Goal: Transaction & Acquisition: Book appointment/travel/reservation

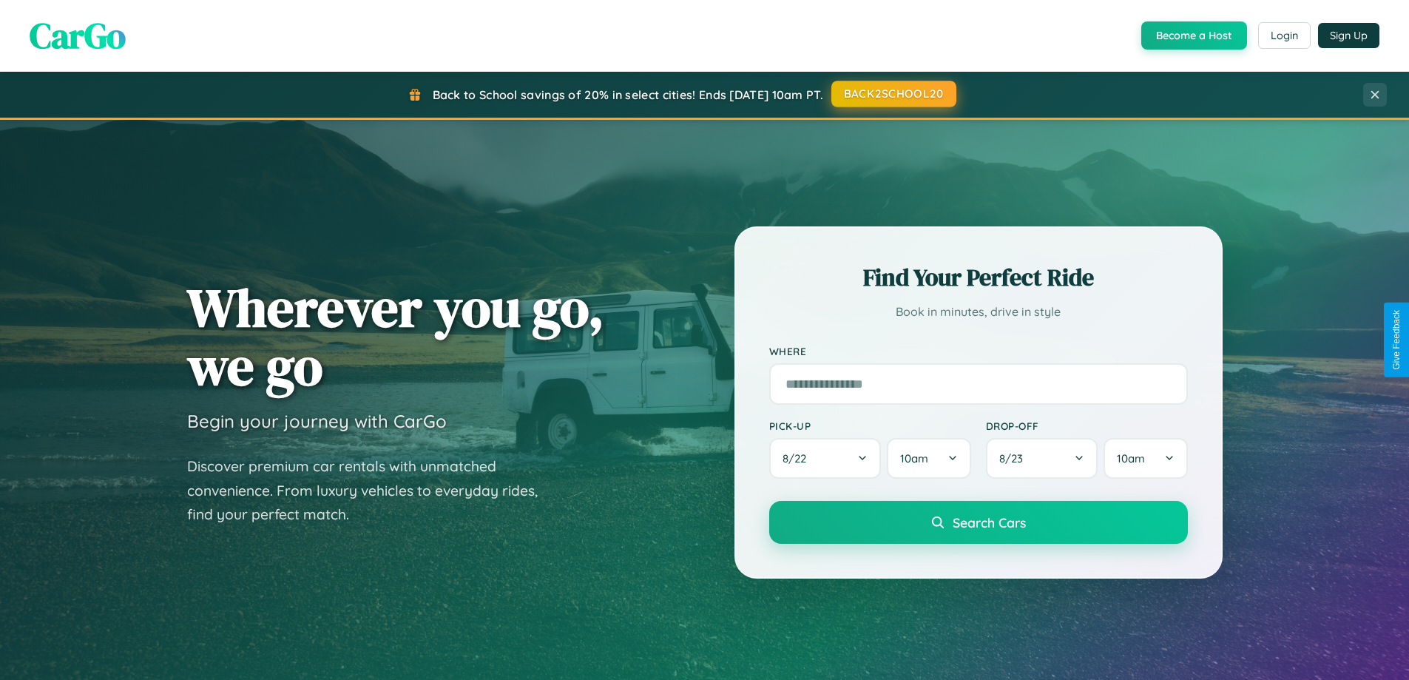
click at [892, 94] on button "BACK2SCHOOL20" at bounding box center [893, 94] width 125 height 27
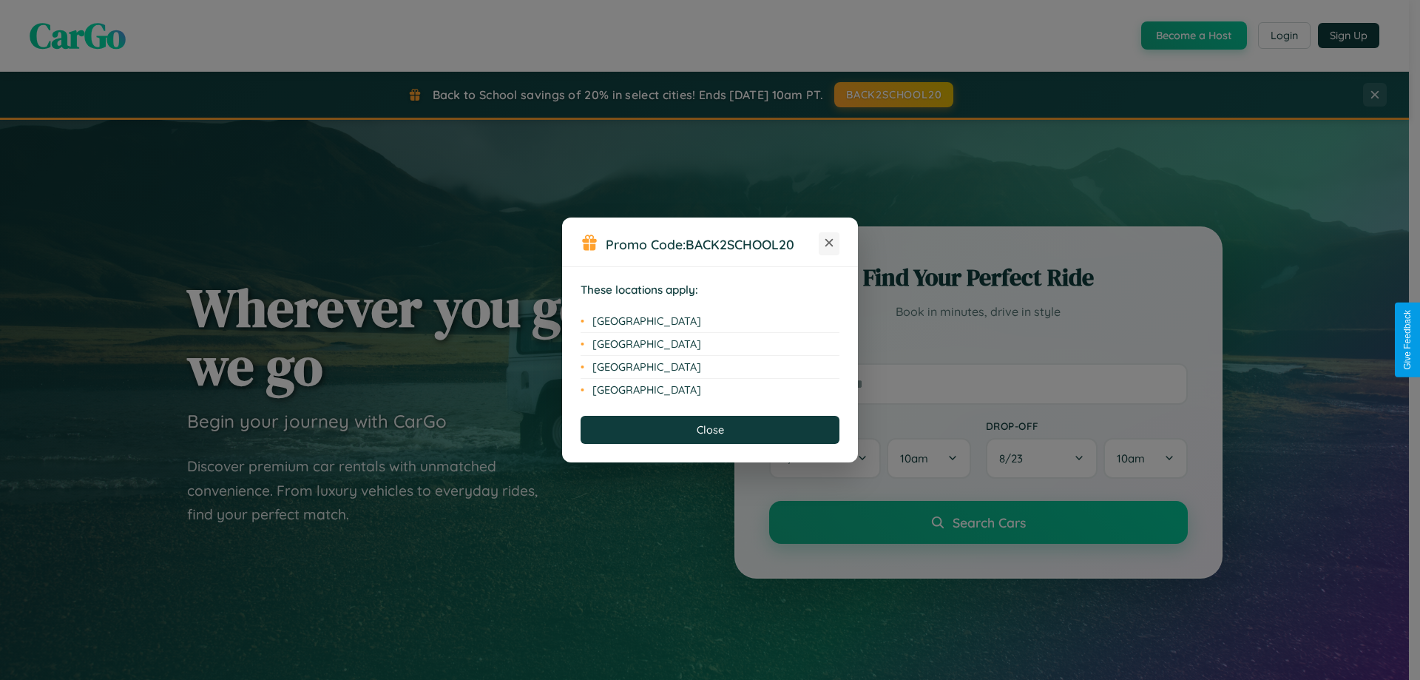
click at [829, 243] on icon at bounding box center [829, 243] width 8 height 8
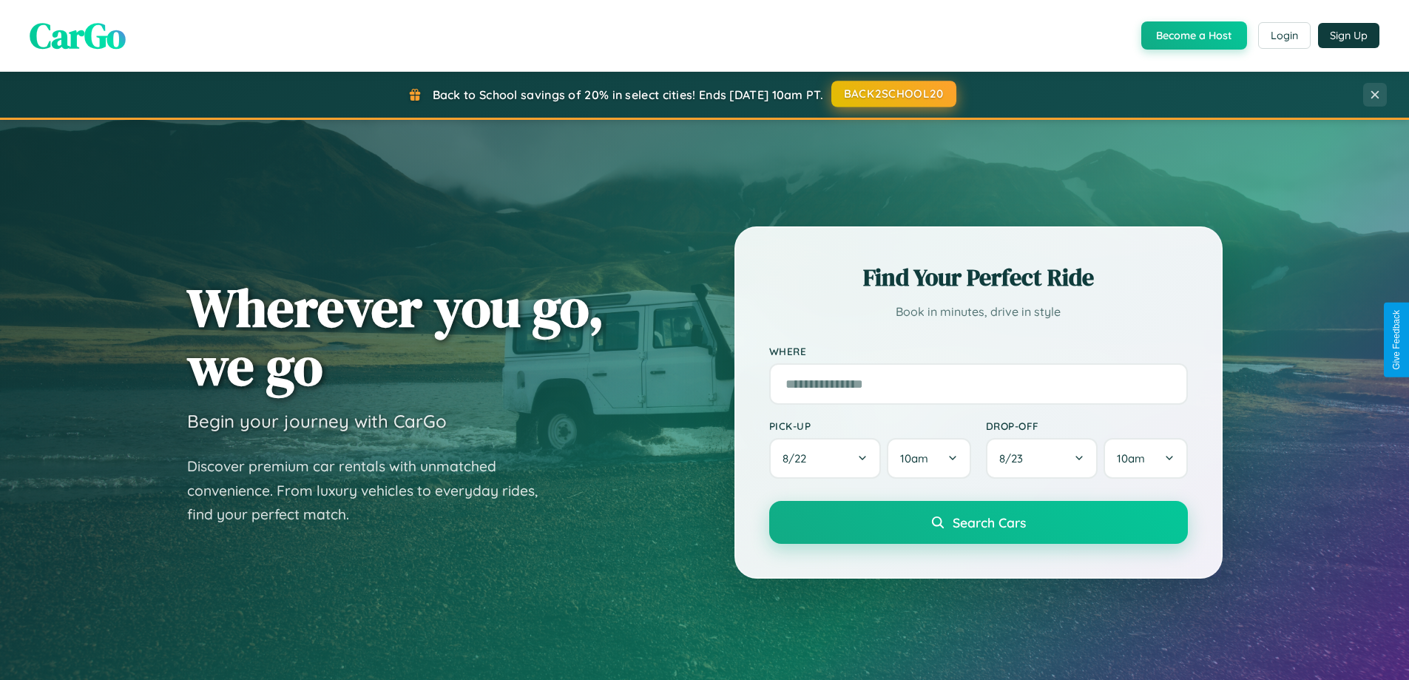
click at [892, 94] on button "BACK2SCHOOL20" at bounding box center [893, 94] width 125 height 27
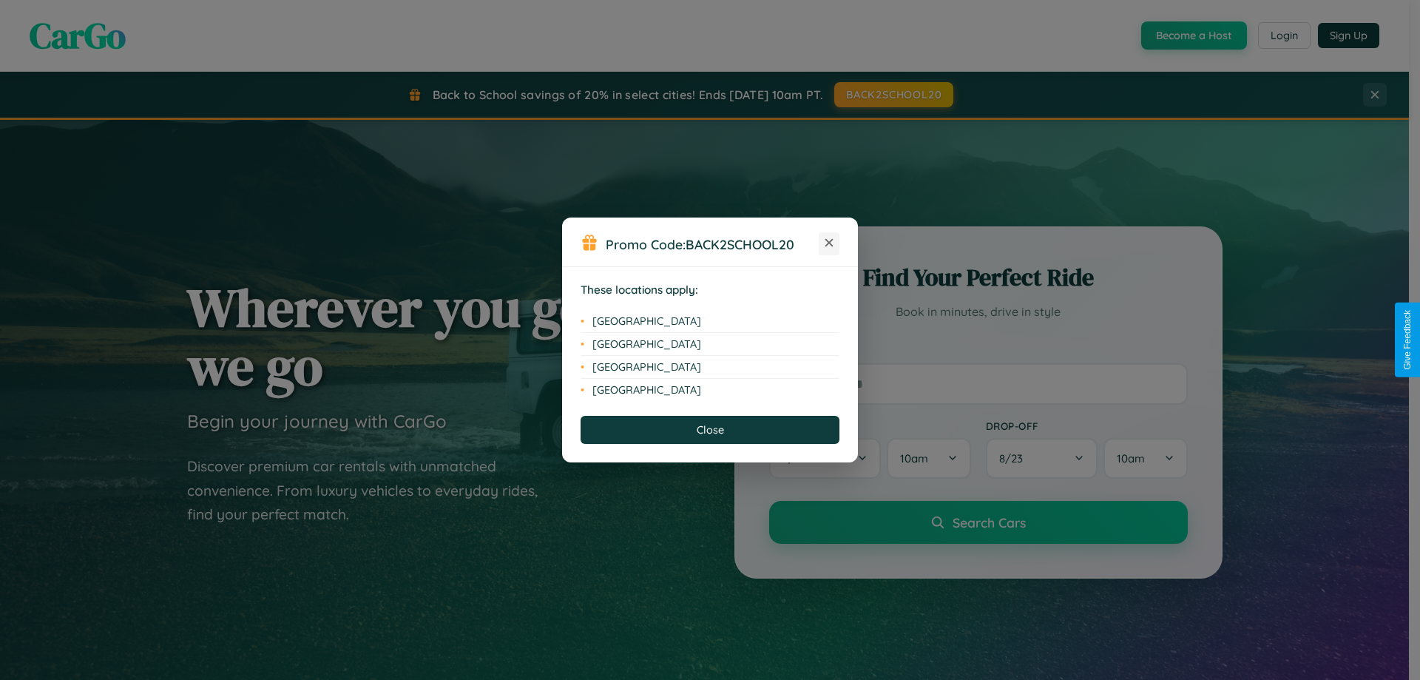
click at [829, 243] on icon at bounding box center [829, 243] width 8 height 8
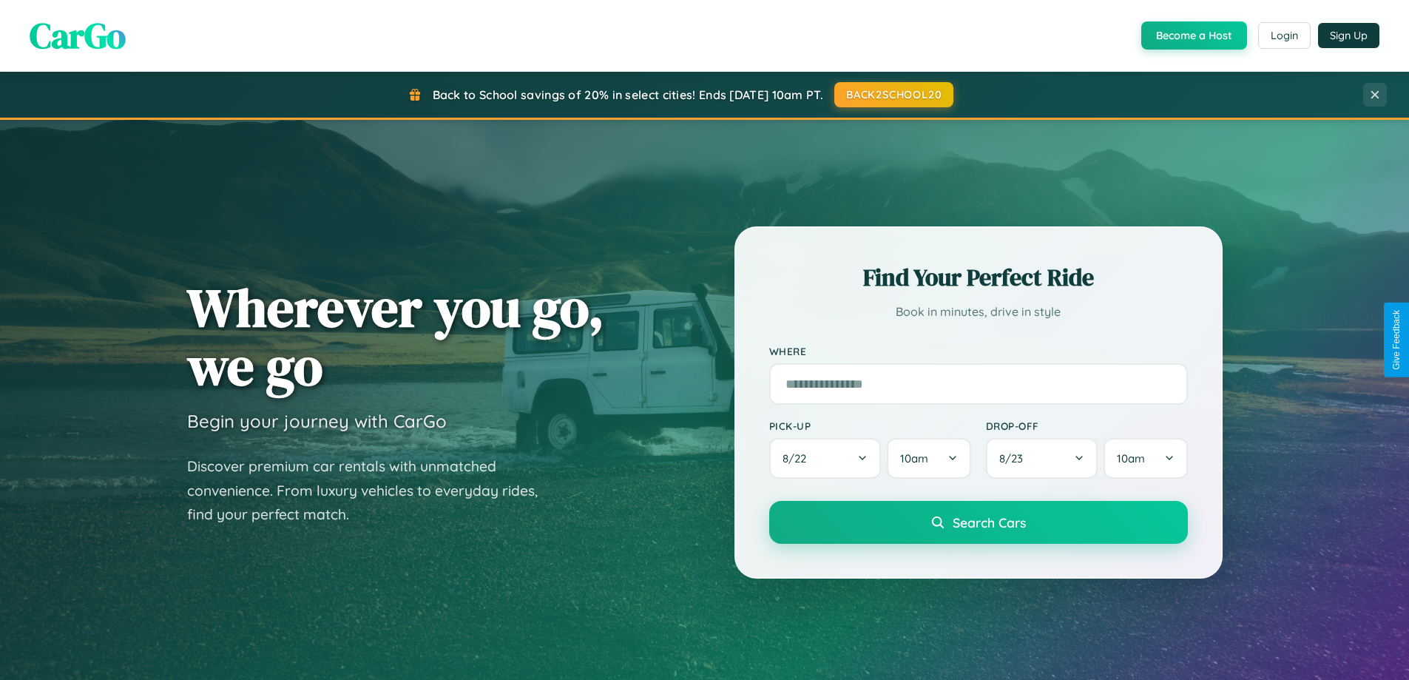
scroll to position [44, 0]
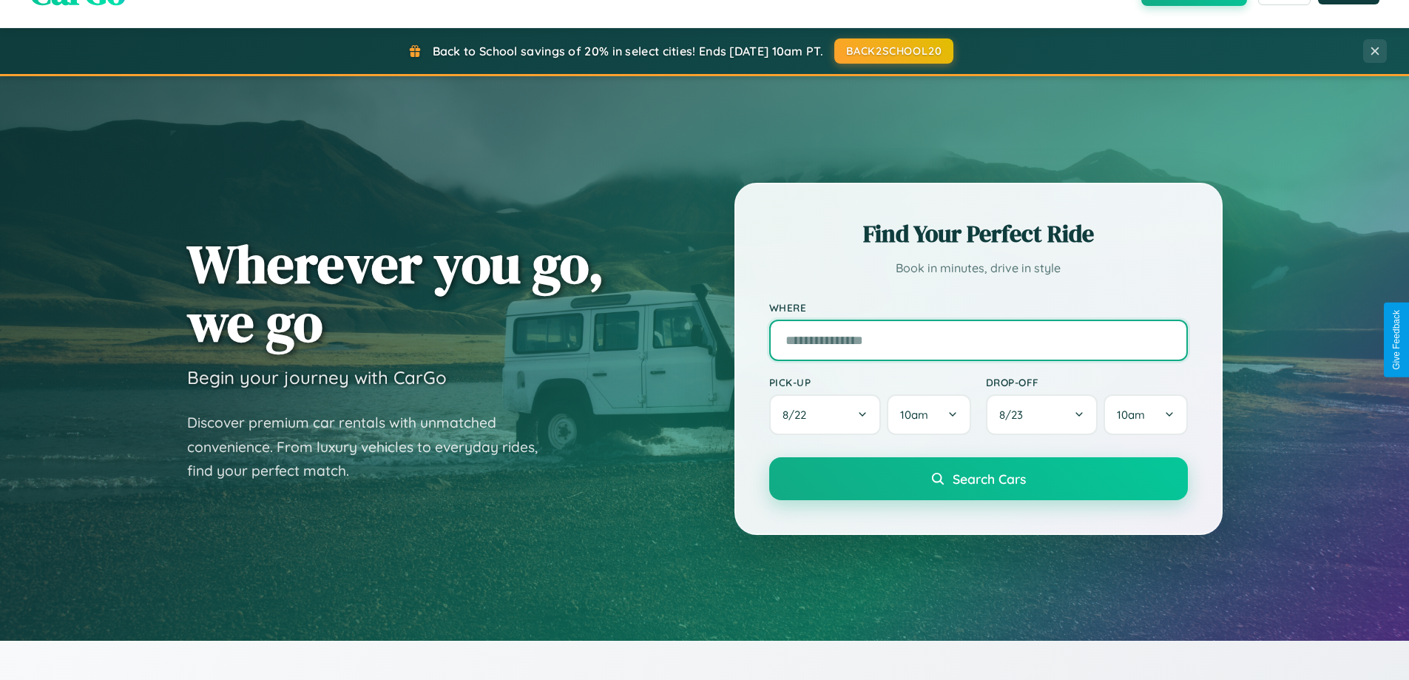
click at [978, 339] on input "text" at bounding box center [978, 339] width 419 height 41
type input "**********"
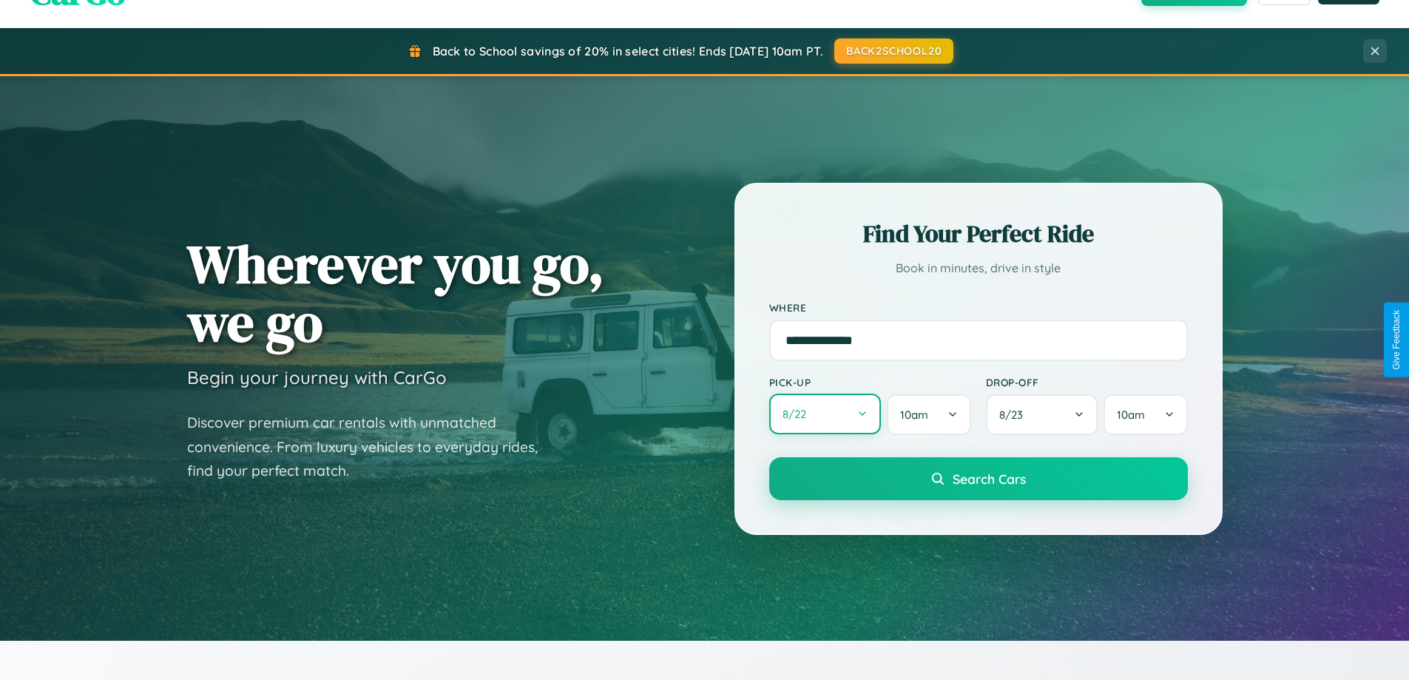
click at [824, 415] on button "8 / 22" at bounding box center [825, 413] width 112 height 41
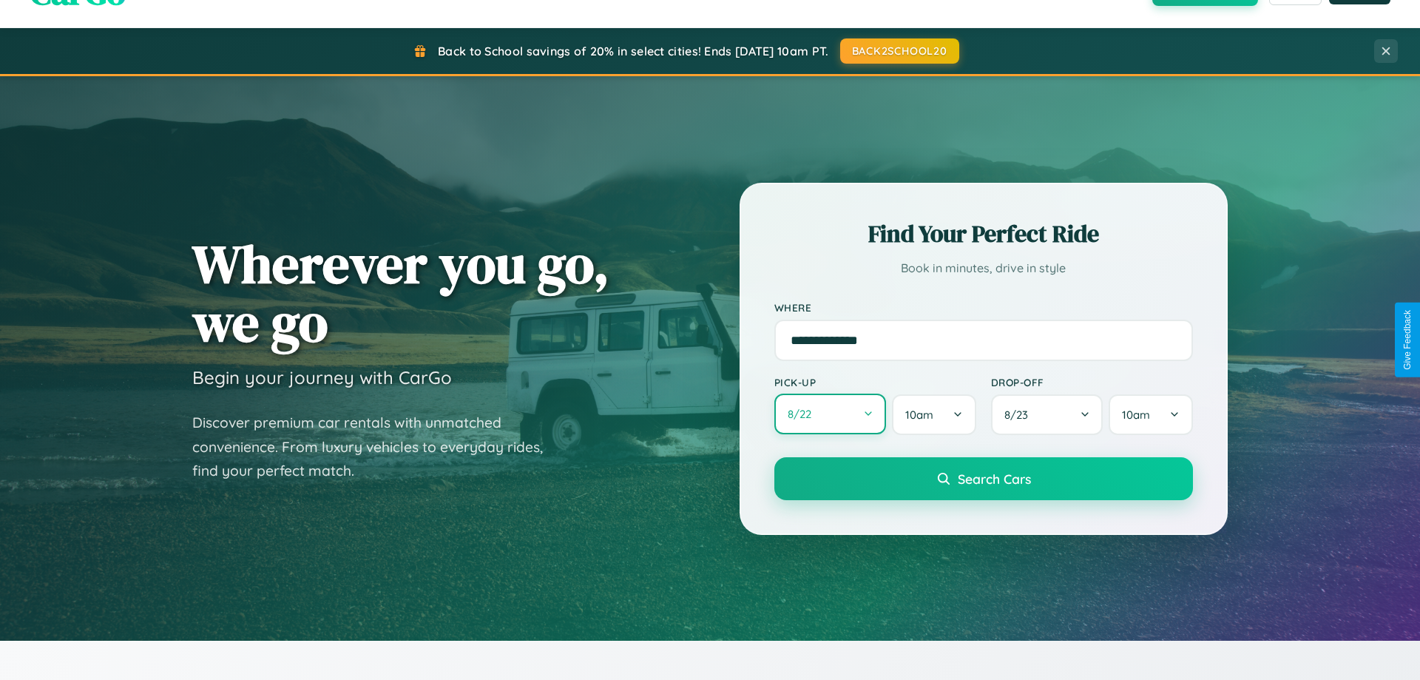
select select "*"
select select "****"
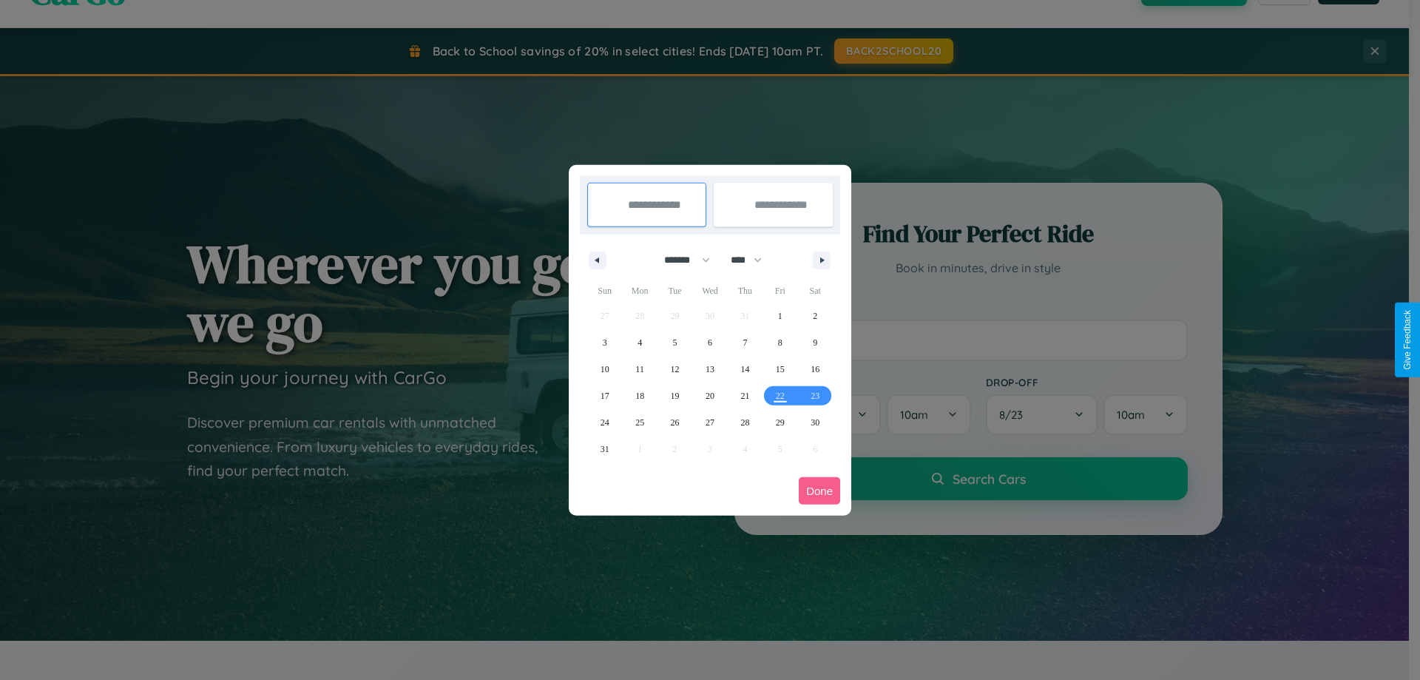
drag, startPoint x: 680, startPoint y: 260, endPoint x: 710, endPoint y: 297, distance: 47.3
click at [680, 260] on select "******* ******** ***** ***** *** **** **** ****** ********* ******* ******** **…" at bounding box center [684, 260] width 63 height 24
select select "*"
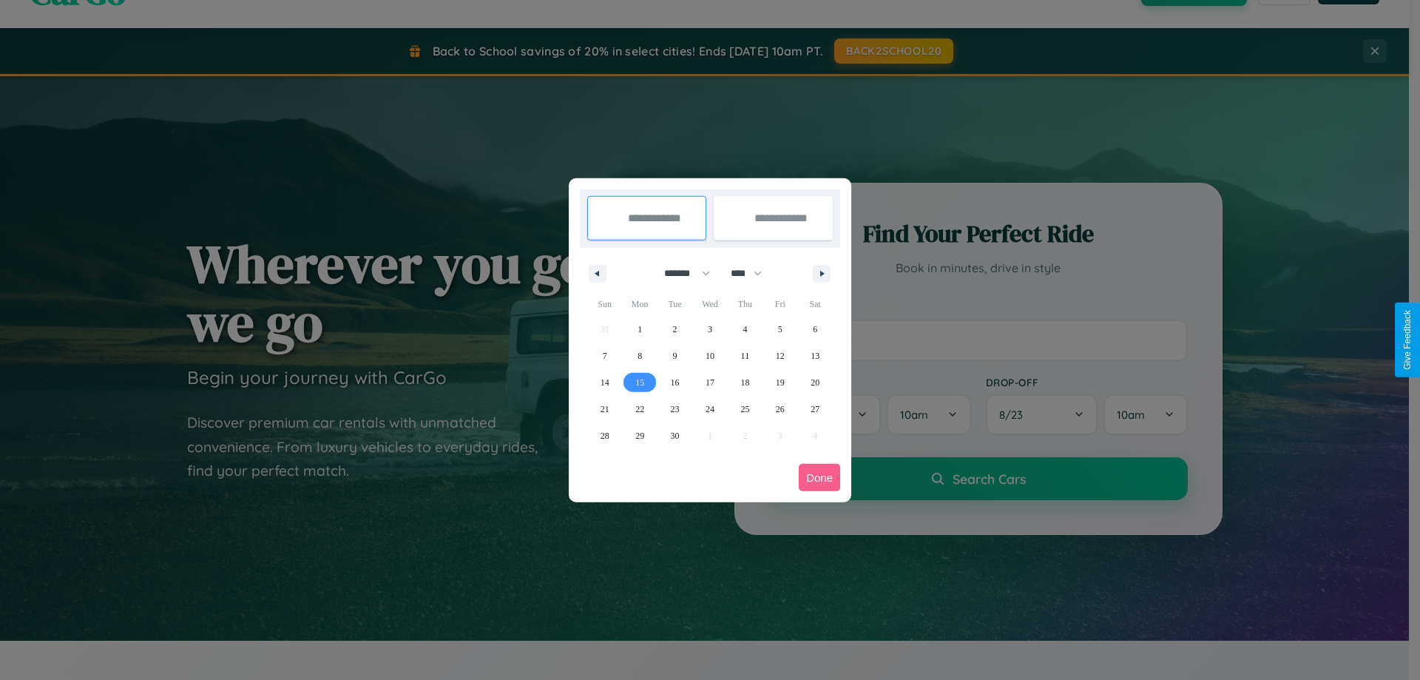
click at [640, 382] on span "15" at bounding box center [639, 382] width 9 height 27
type input "**********"
click at [745, 408] on span "25" at bounding box center [744, 409] width 9 height 27
type input "**********"
click at [819, 477] on button "Done" at bounding box center [819, 477] width 41 height 27
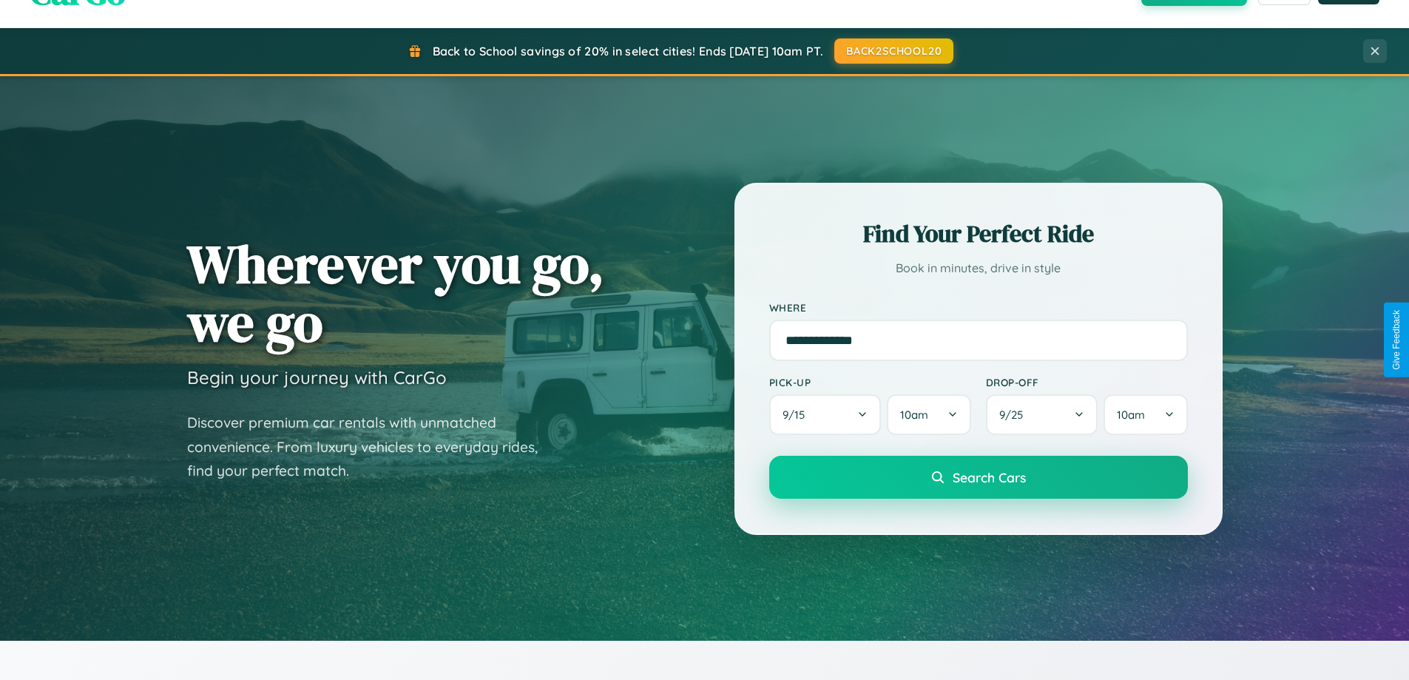
click at [978, 477] on span "Search Cars" at bounding box center [988, 477] width 73 height 16
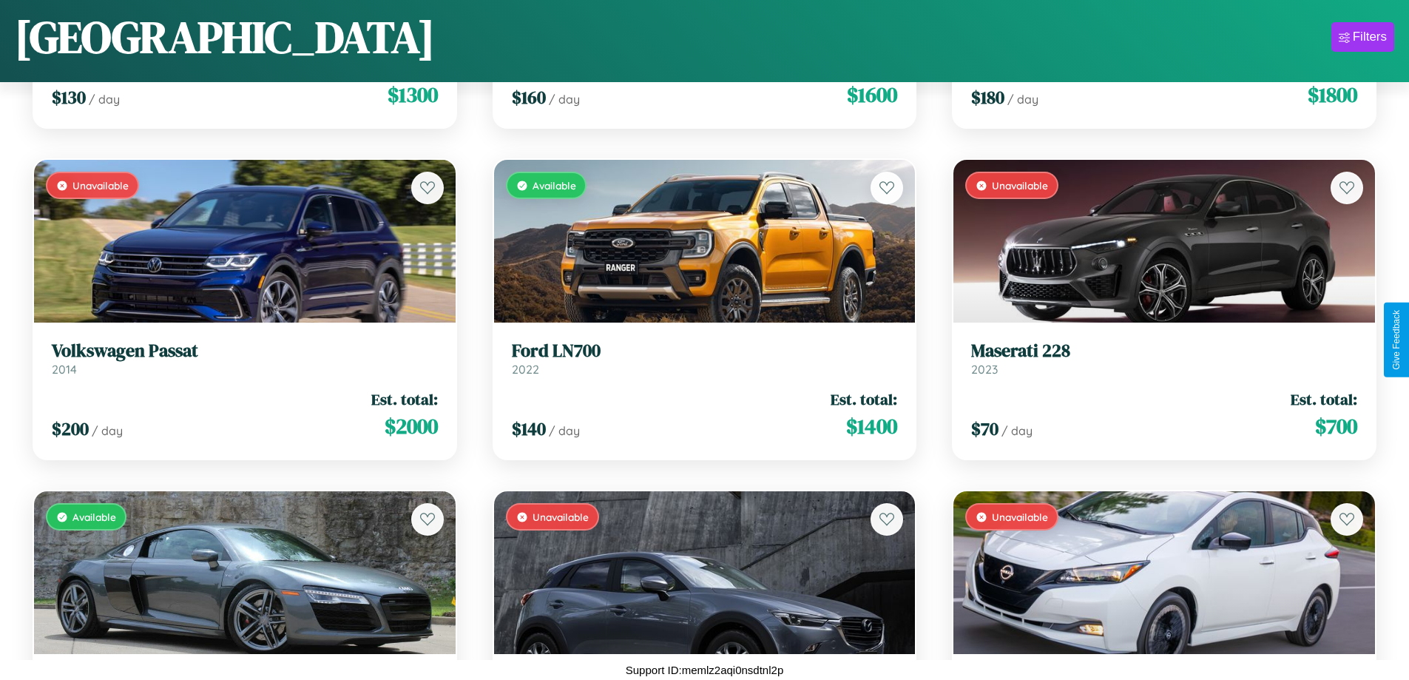
scroll to position [5175, 0]
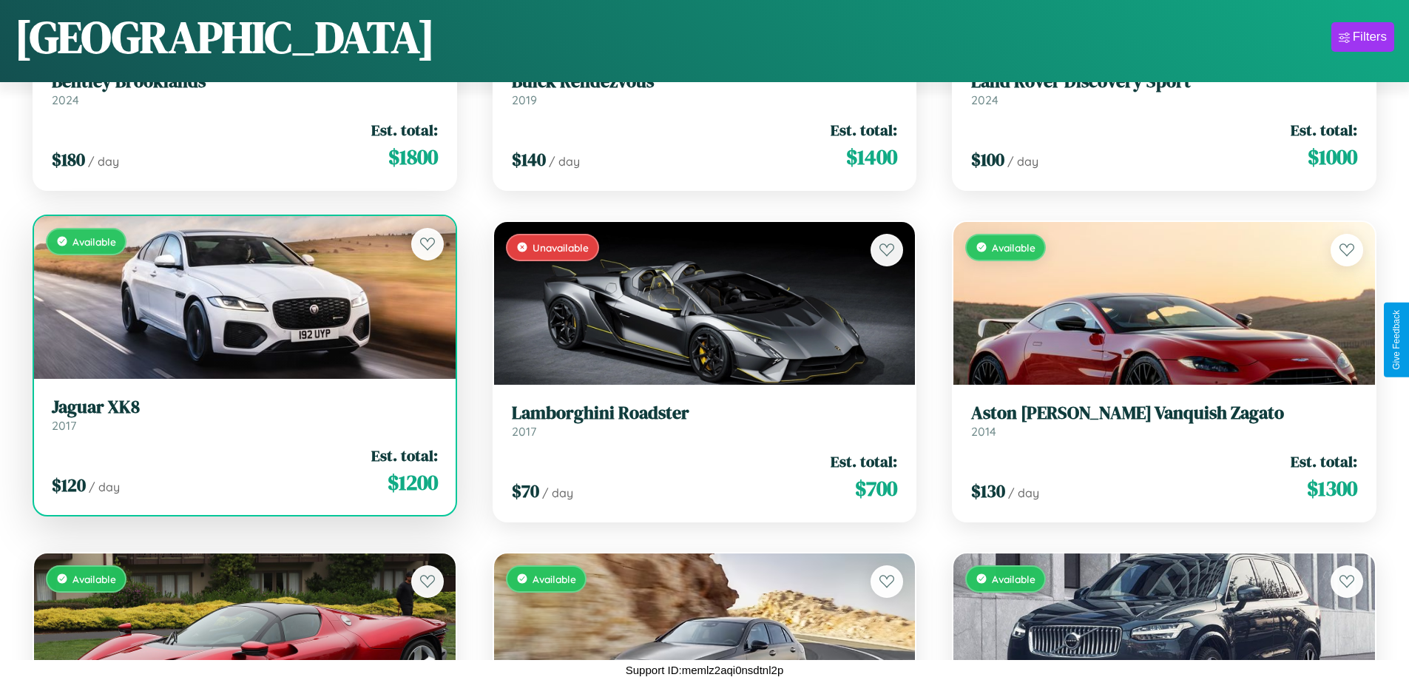
click at [243, 420] on link "Jaguar XK8 2017" at bounding box center [245, 414] width 386 height 36
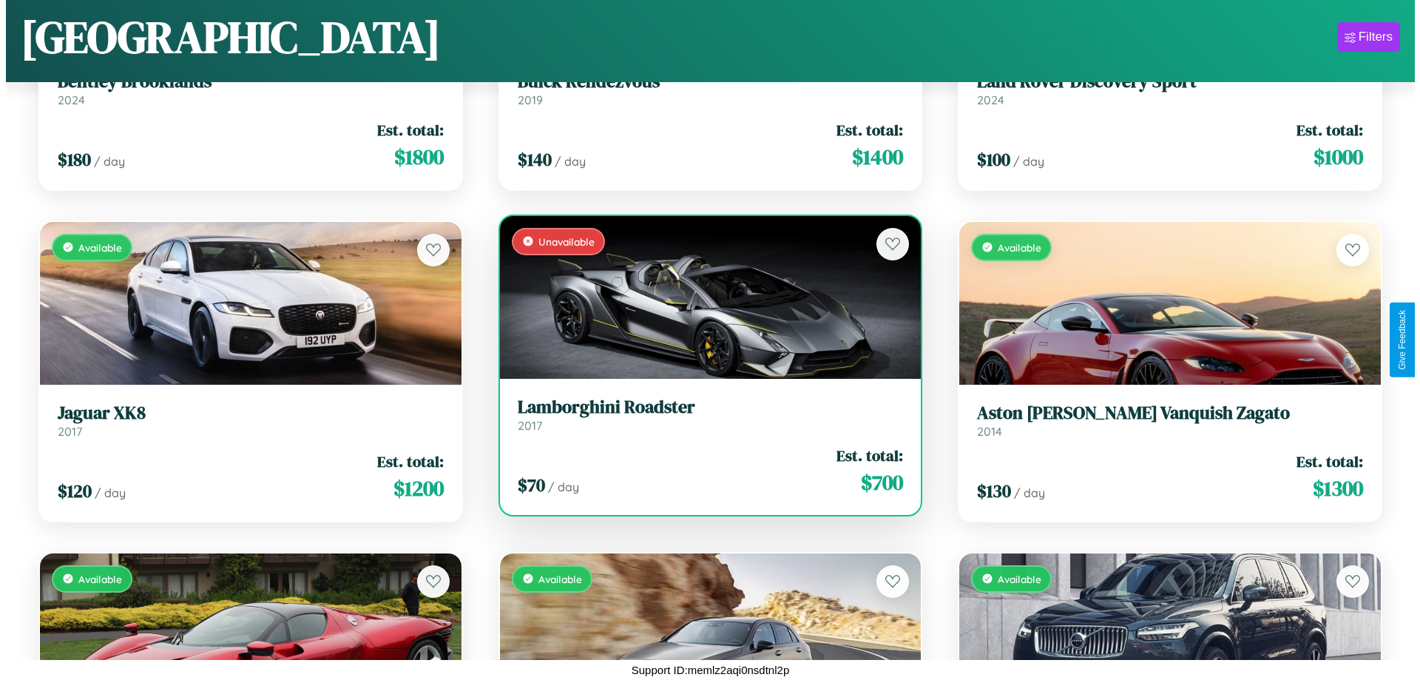
scroll to position [0, 0]
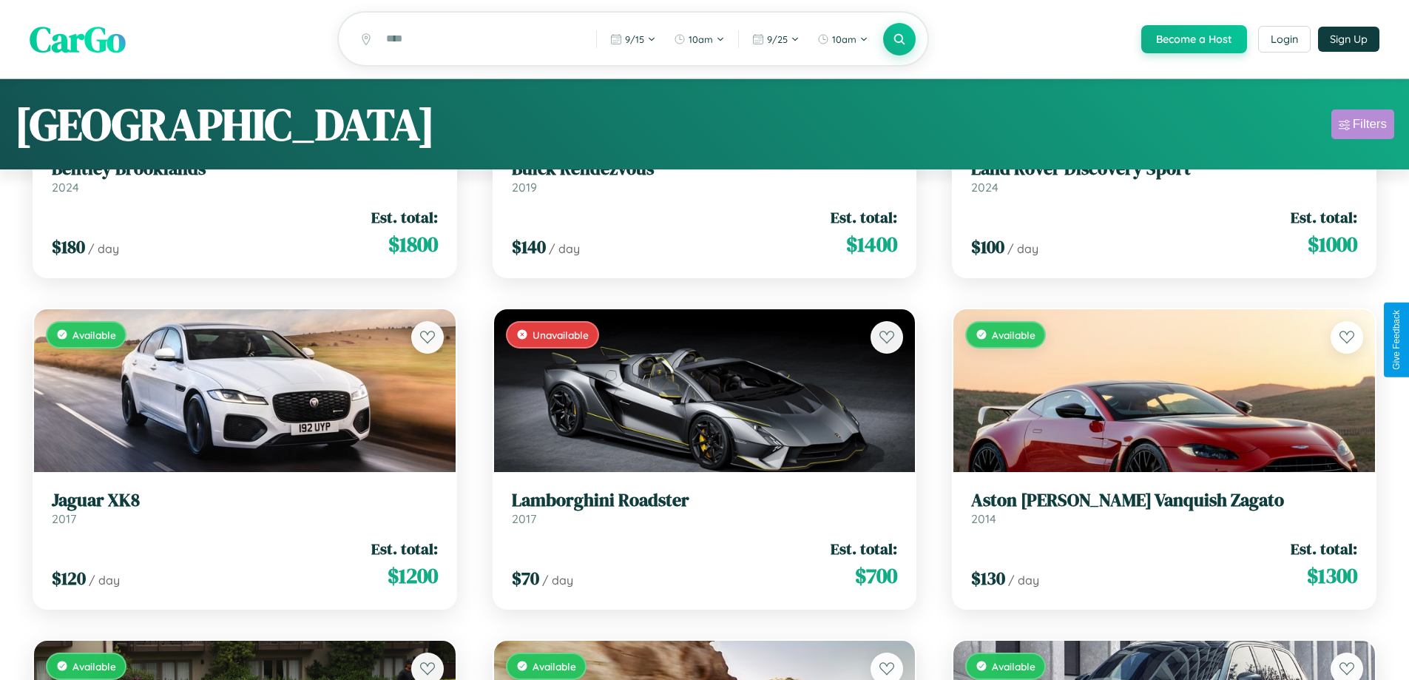
click at [1362, 126] on div "Filters" at bounding box center [1369, 124] width 34 height 15
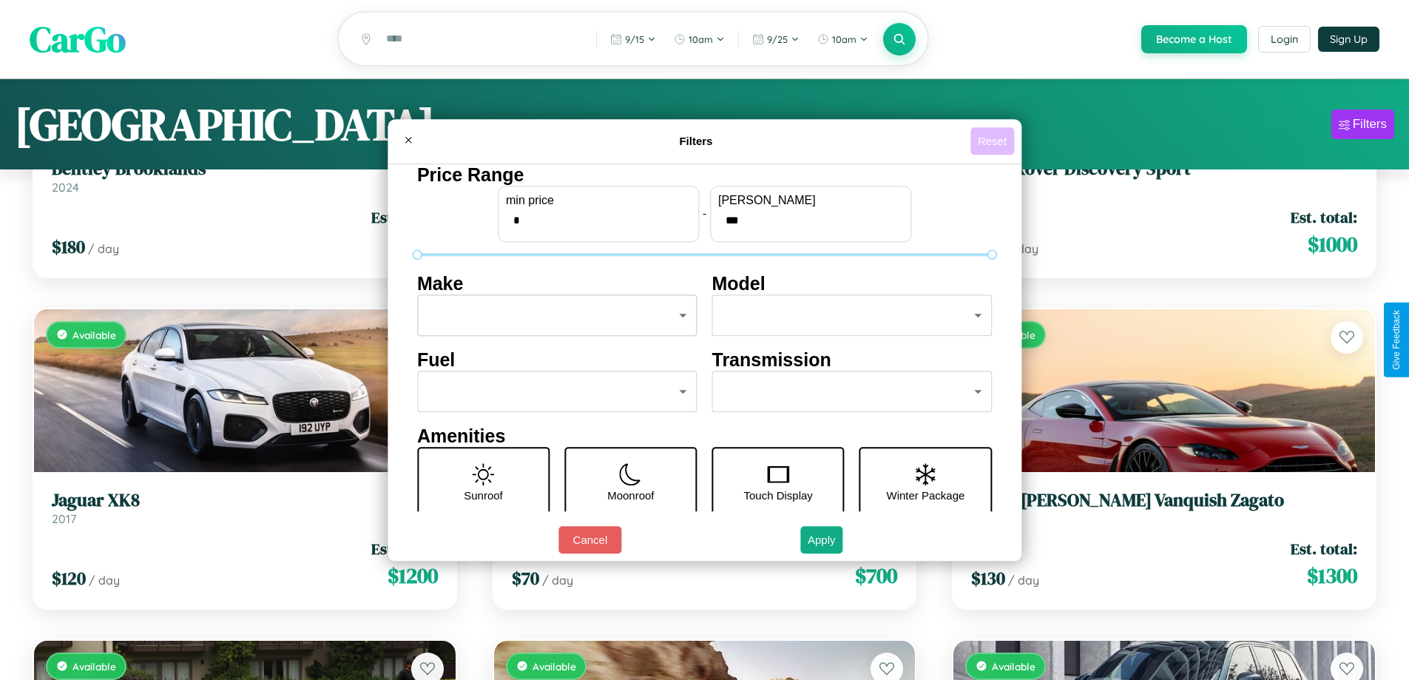
click at [994, 140] on button "Reset" at bounding box center [992, 140] width 44 height 27
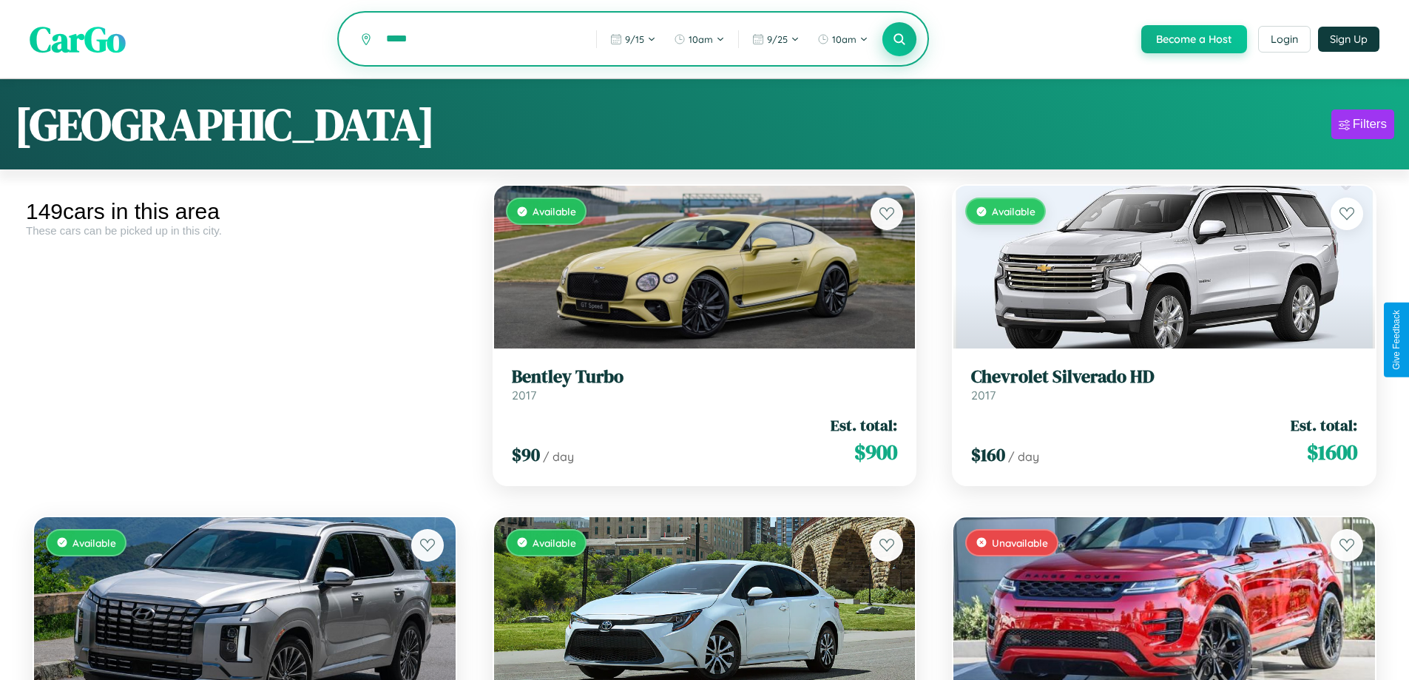
type input "*****"
click at [898, 40] on icon at bounding box center [899, 39] width 14 height 14
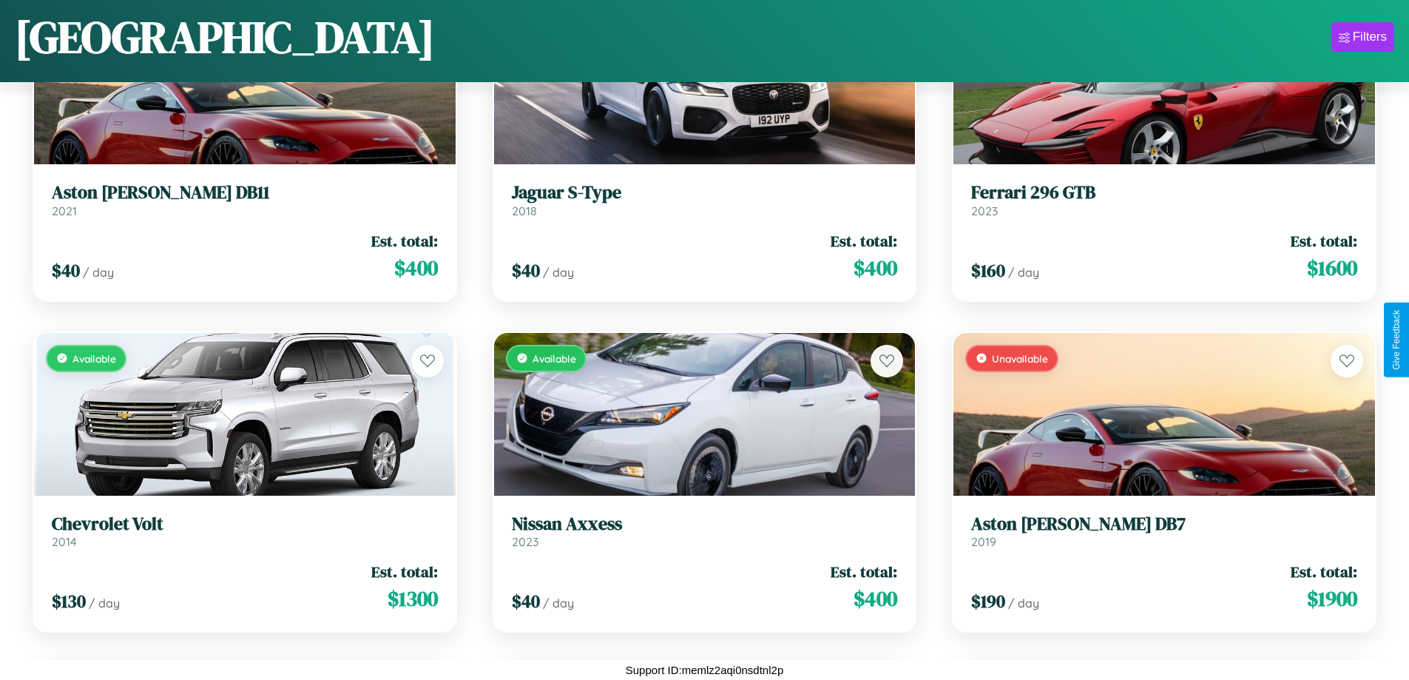
scroll to position [5506, 0]
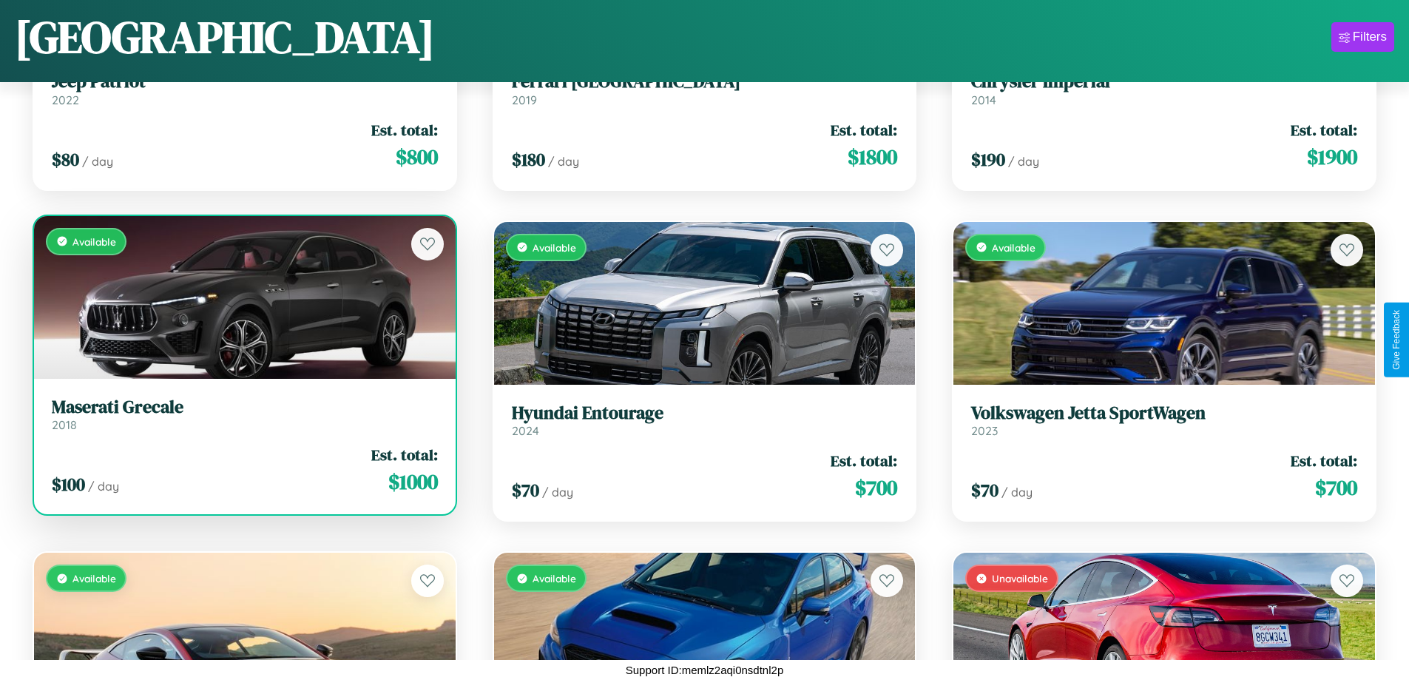
click at [243, 413] on h3 "Maserati Grecale" at bounding box center [245, 406] width 386 height 21
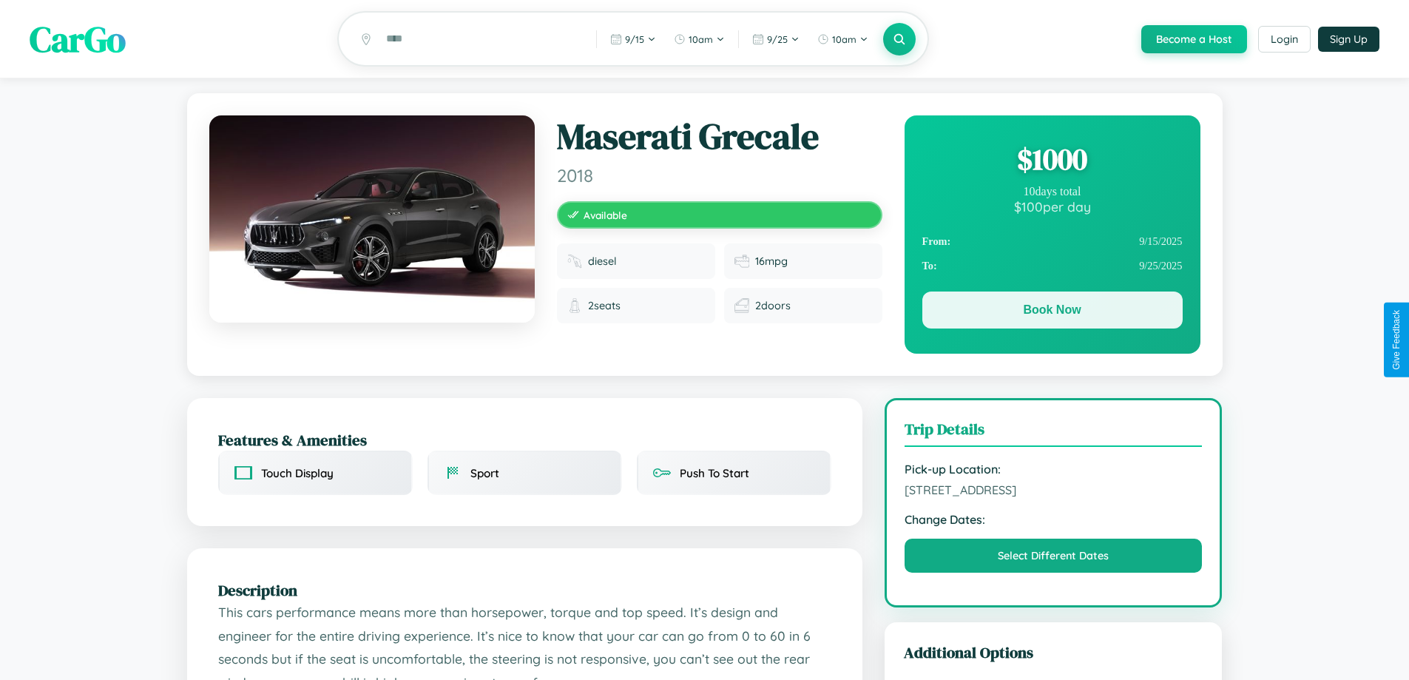
click at [1051, 313] on button "Book Now" at bounding box center [1052, 309] width 260 height 37
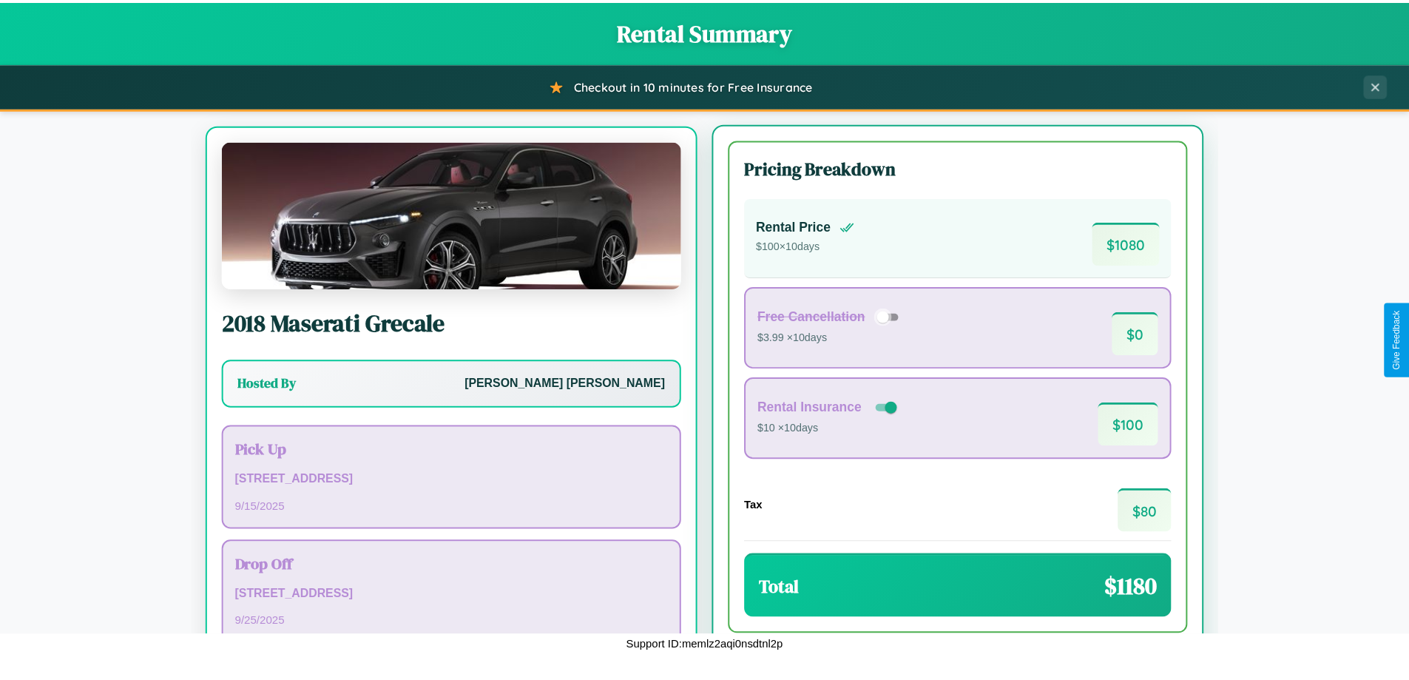
scroll to position [69, 0]
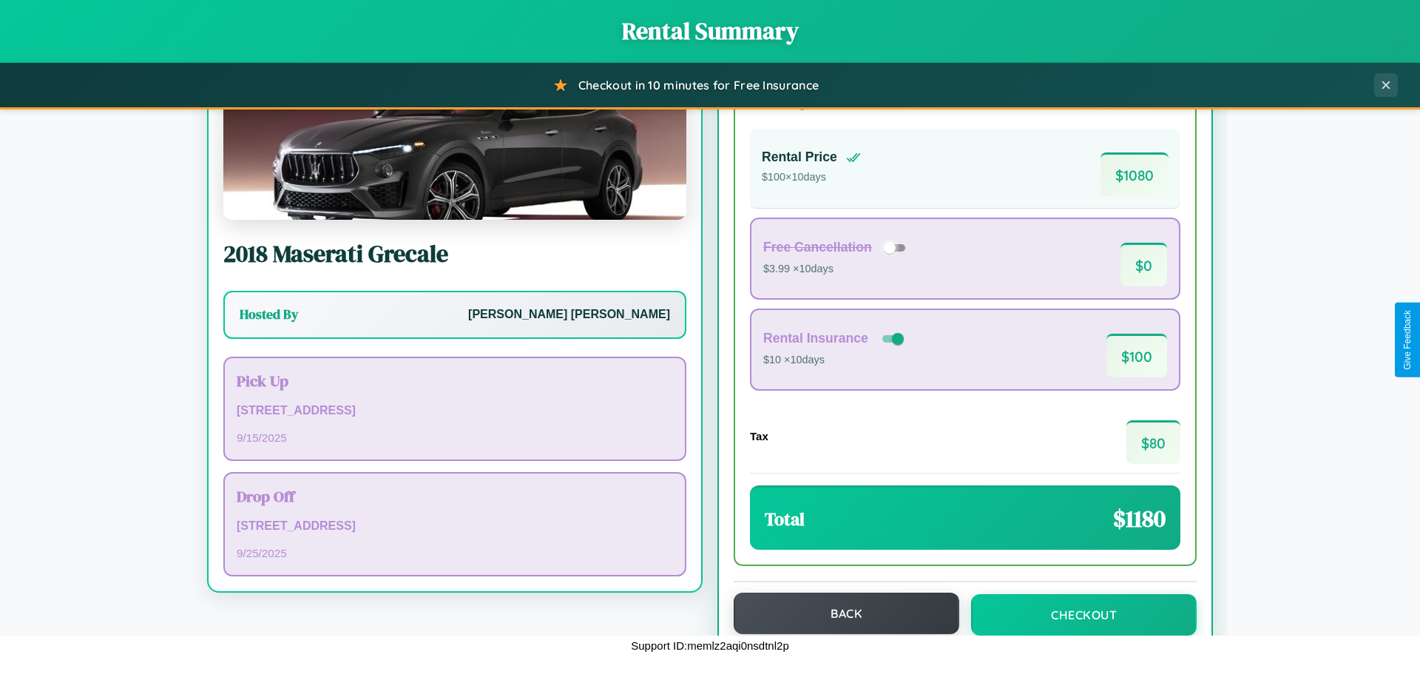
click at [839, 614] on button "Back" at bounding box center [847, 612] width 226 height 41
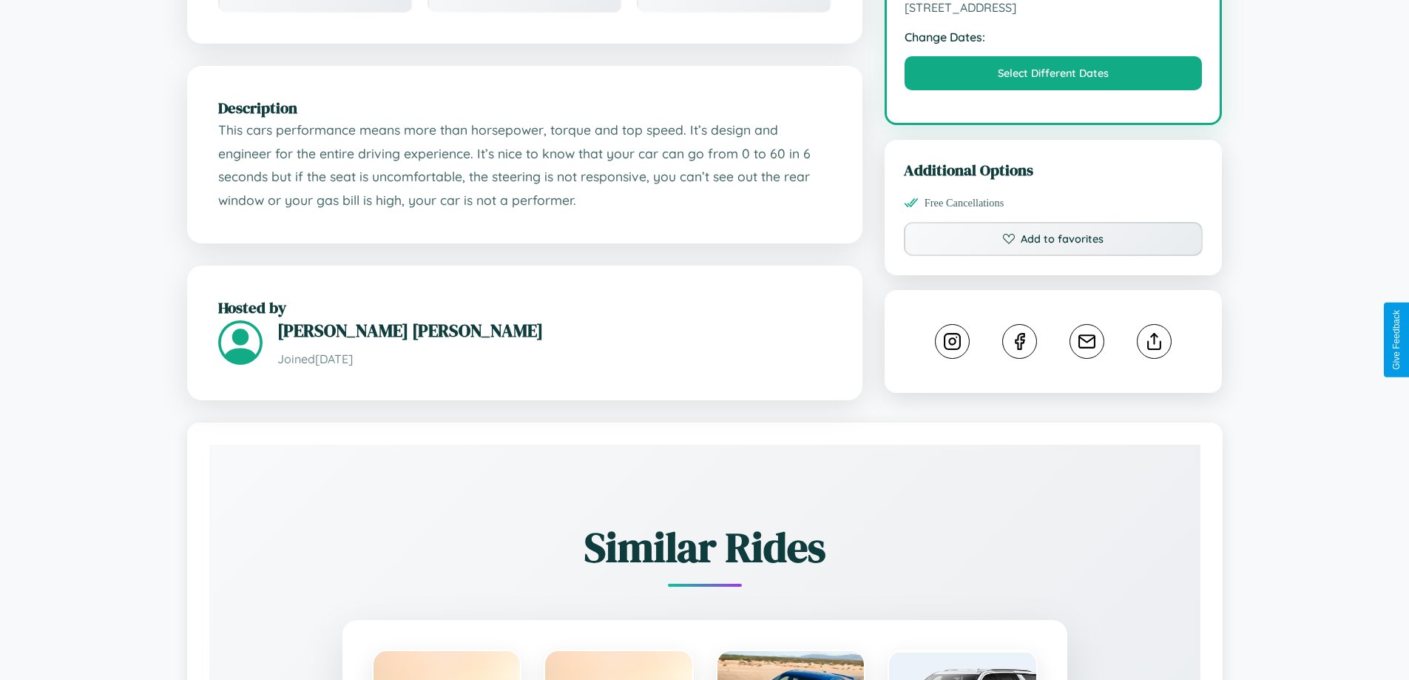
scroll to position [486, 0]
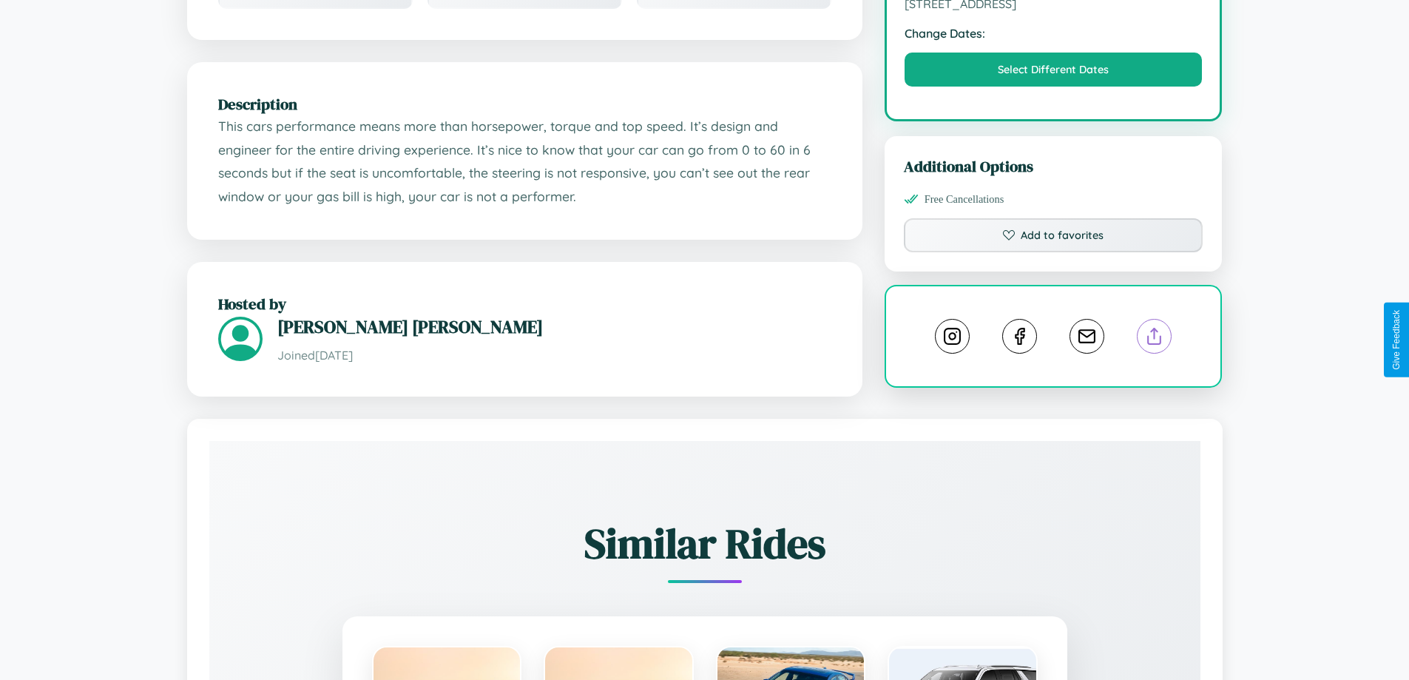
click at [1154, 338] on line at bounding box center [1154, 333] width 0 height 10
